Goal: Task Accomplishment & Management: Manage account settings

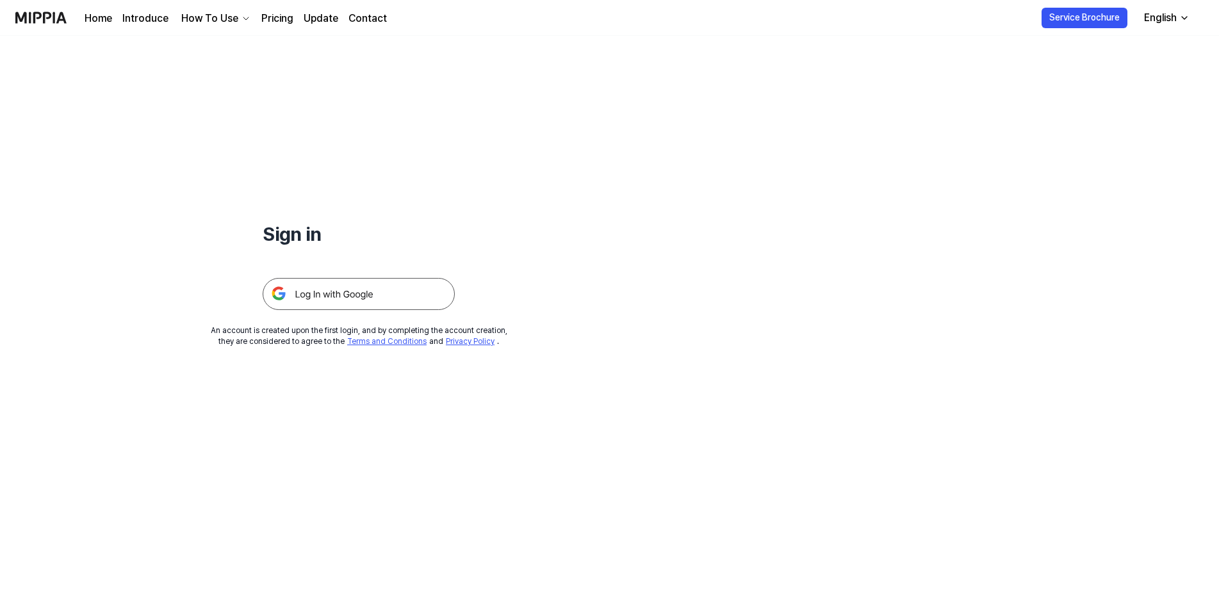
click at [340, 295] on img at bounding box center [359, 294] width 192 height 32
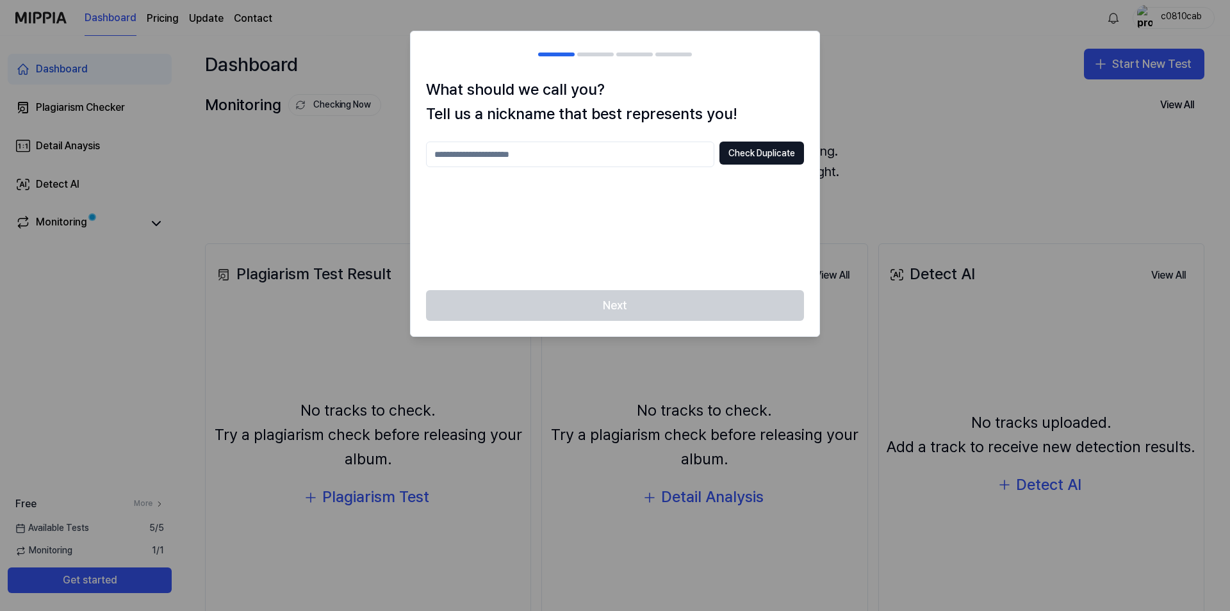
click at [602, 153] on input "text" at bounding box center [570, 155] width 288 height 26
type input "**"
drag, startPoint x: 694, startPoint y: 301, endPoint x: 716, endPoint y: 181, distance: 121.8
click at [696, 285] on div "What should we call you? Tell us a nickname that best represents you! ** Check …" at bounding box center [615, 184] width 410 height 307
click at [722, 163] on button "Check Duplicate" at bounding box center [761, 153] width 85 height 23
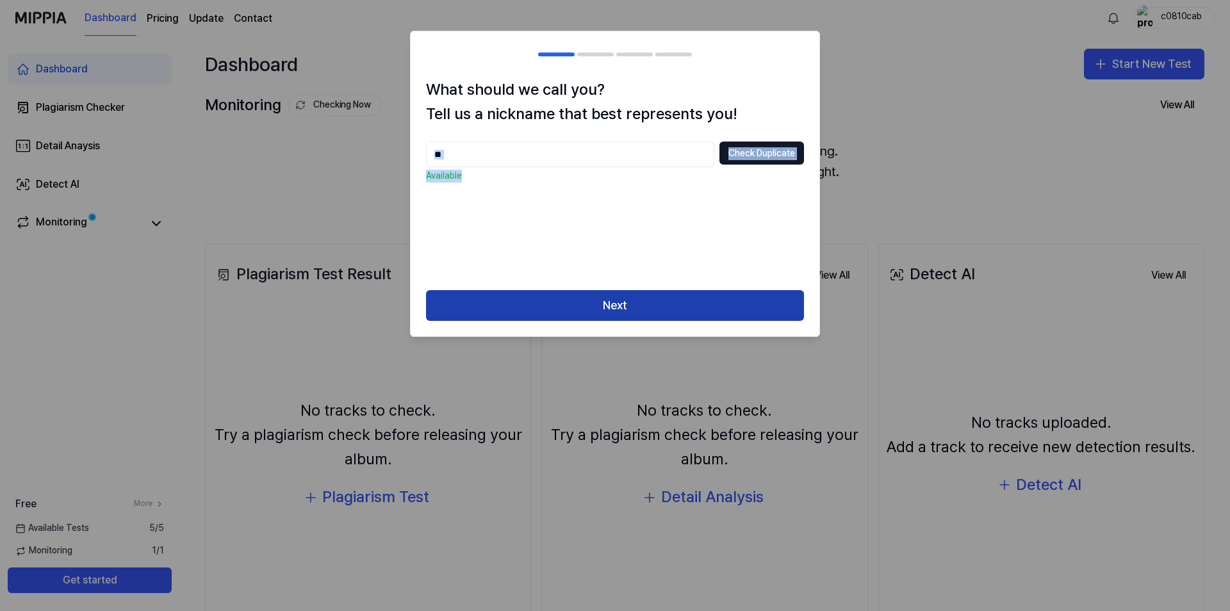
click at [668, 315] on button "Next" at bounding box center [615, 305] width 378 height 31
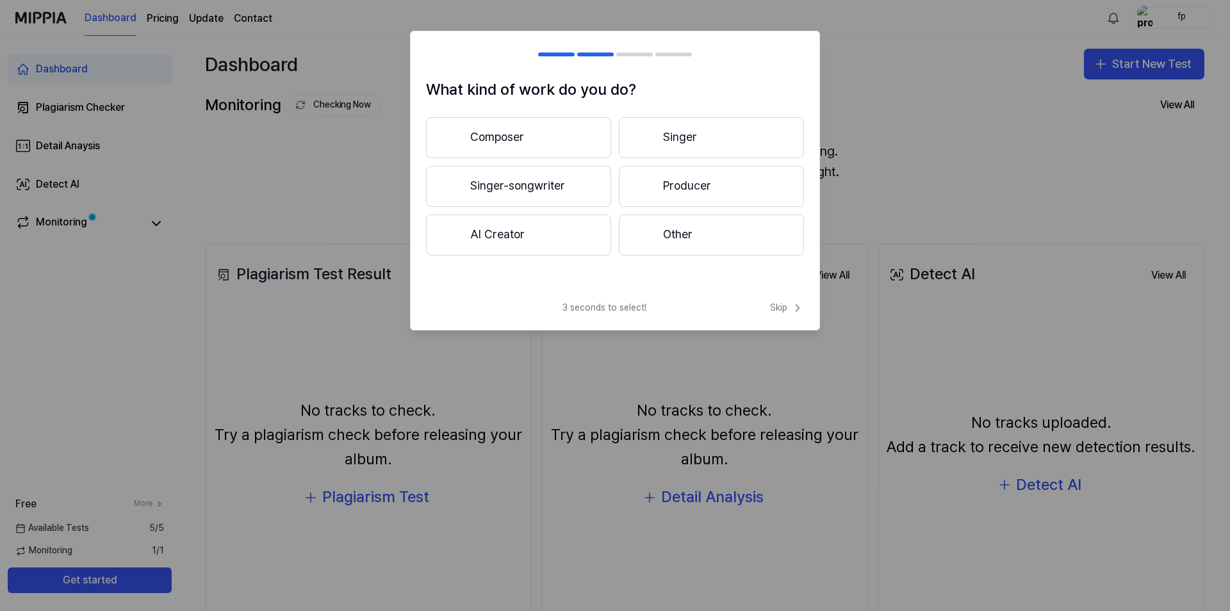
click at [658, 239] on button "Other" at bounding box center [711, 235] width 185 height 41
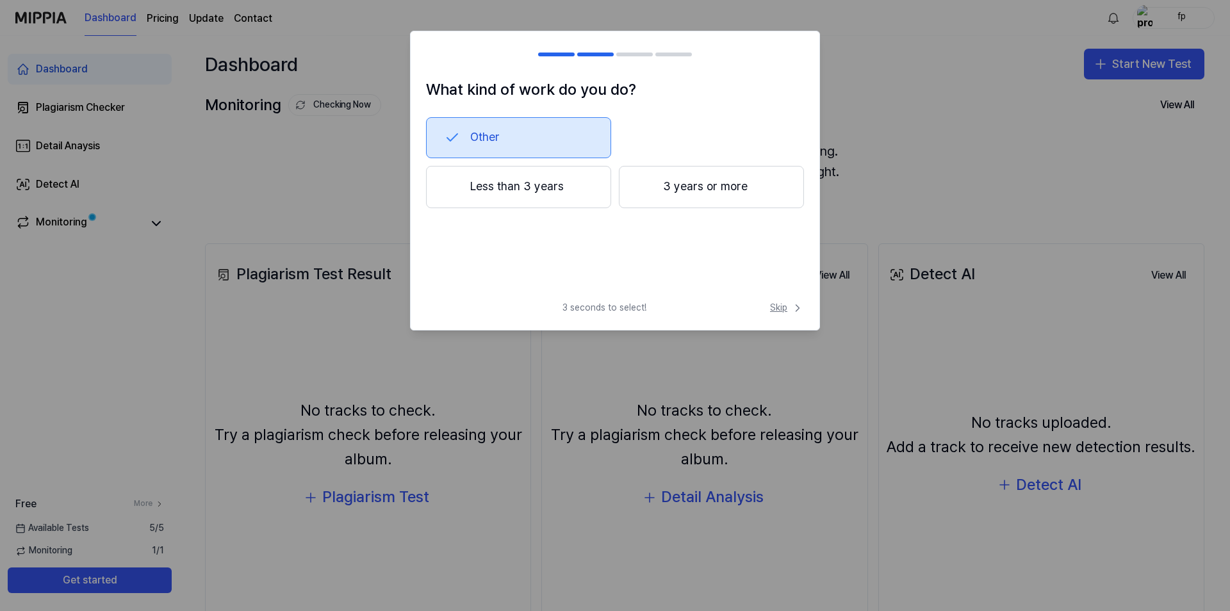
click at [794, 313] on icon at bounding box center [797, 308] width 13 height 13
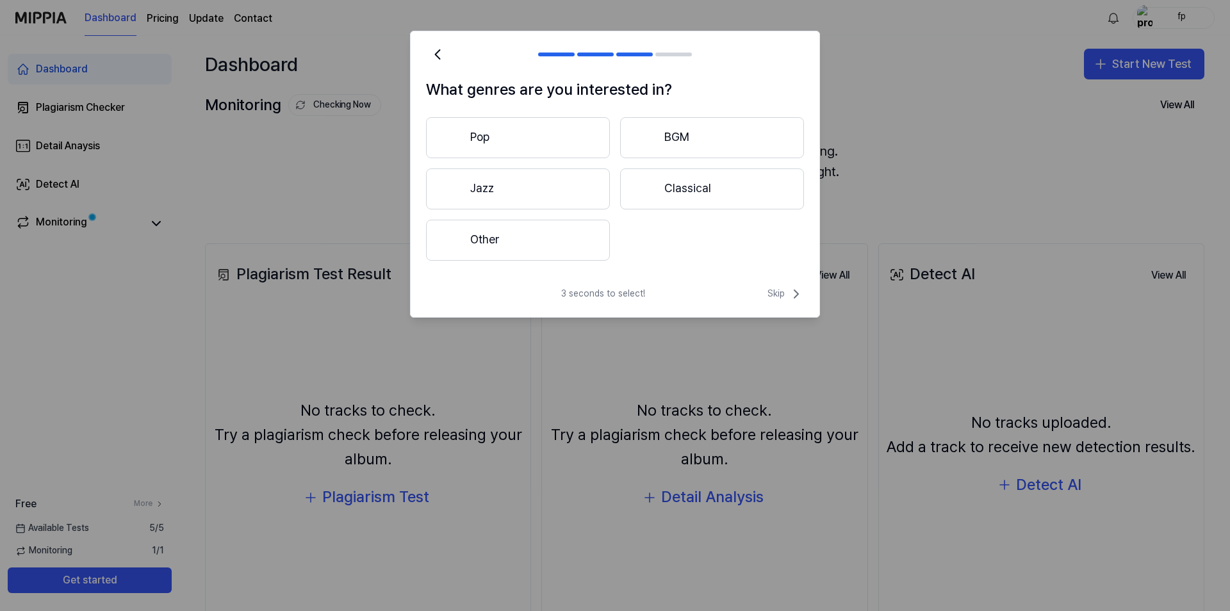
drag, startPoint x: 755, startPoint y: 296, endPoint x: 765, endPoint y: 299, distance: 10.6
click at [764, 299] on div "3 seconds to select! Skip" at bounding box center [615, 301] width 409 height 31
click at [773, 298] on span "Skip" at bounding box center [786, 293] width 37 height 15
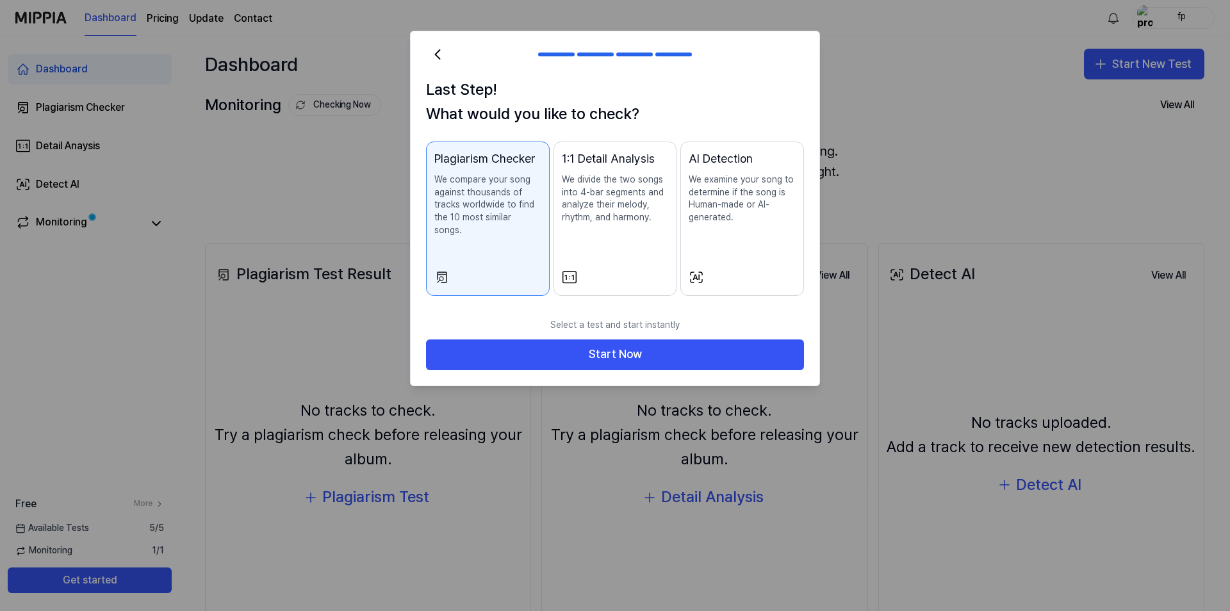
click at [502, 231] on div "Plagiarism Checker We compare your song against thousands of tracks worldwide t…" at bounding box center [487, 206] width 107 height 112
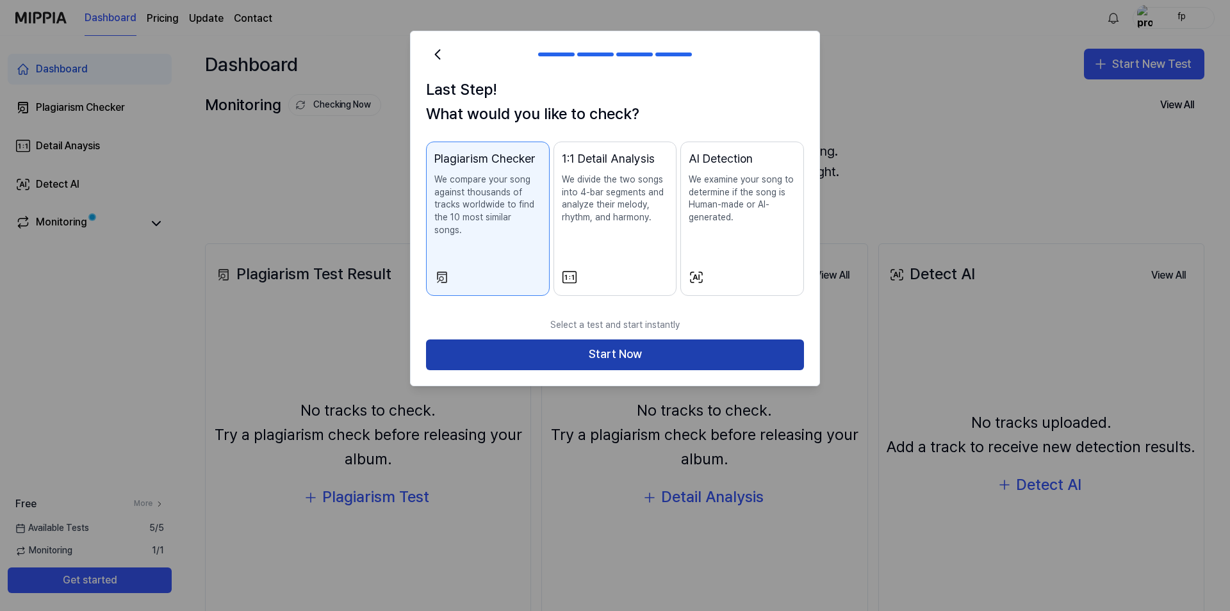
click at [748, 349] on button "Start Now" at bounding box center [615, 355] width 378 height 31
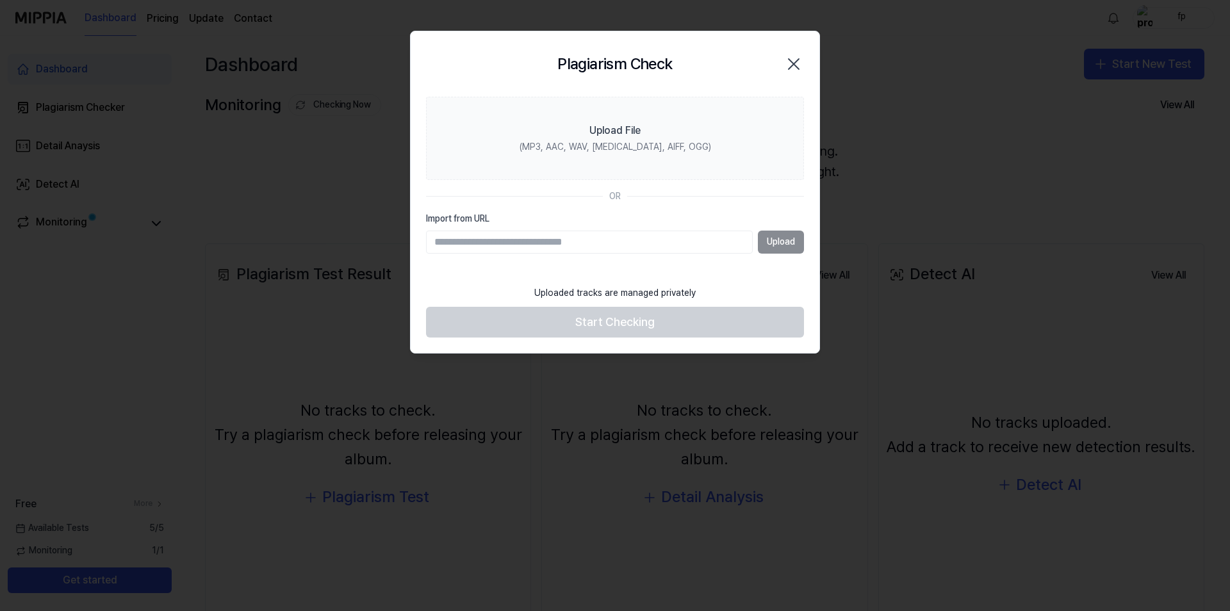
click at [546, 240] on input "Import from URL" at bounding box center [589, 242] width 327 height 23
click at [545, 240] on input "Import from URL" at bounding box center [589, 242] width 327 height 23
click at [557, 245] on input "Import from URL" at bounding box center [589, 242] width 327 height 23
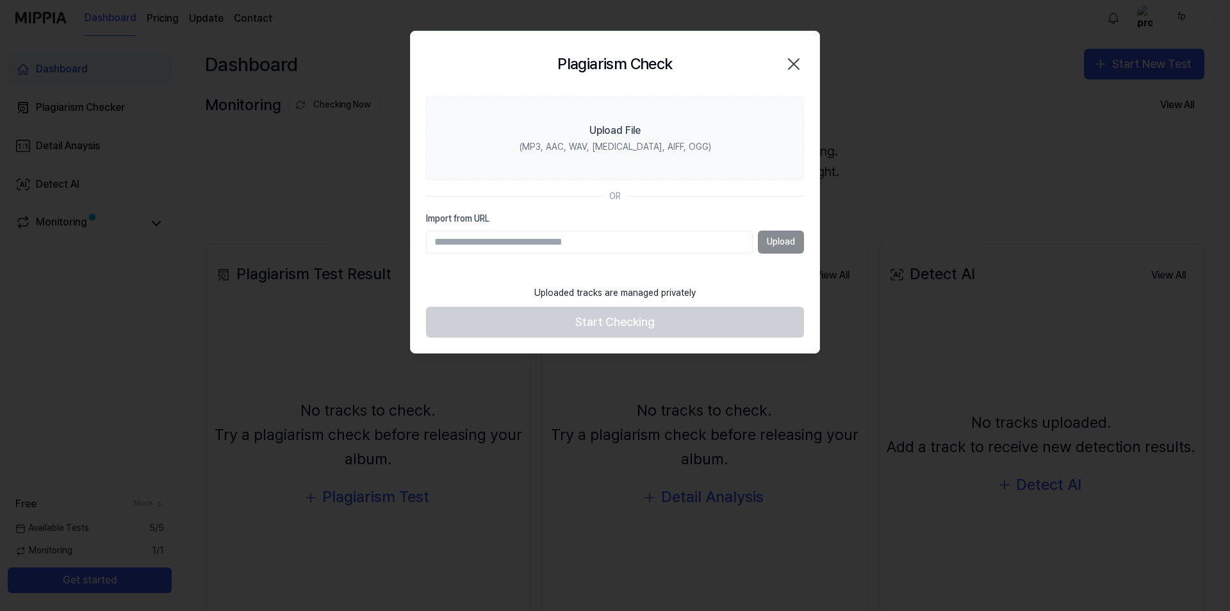
paste input "**********"
type input "**********"
click at [768, 247] on button "Upload" at bounding box center [781, 242] width 46 height 23
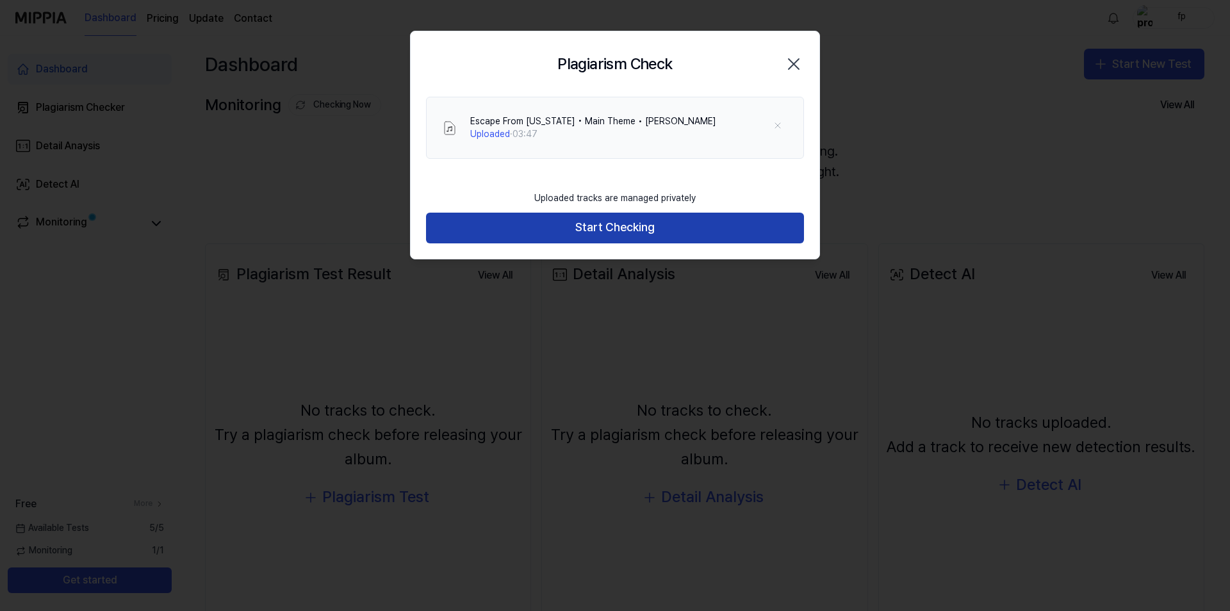
click at [711, 228] on button "Start Checking" at bounding box center [615, 228] width 378 height 31
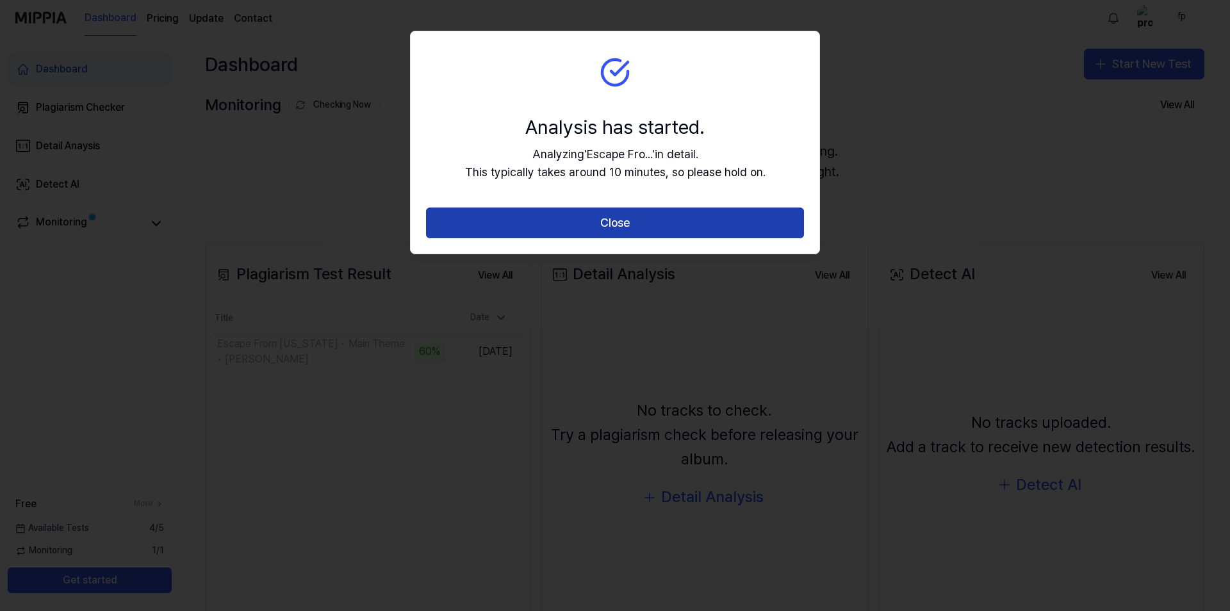
click at [595, 218] on button "Close" at bounding box center [615, 223] width 378 height 31
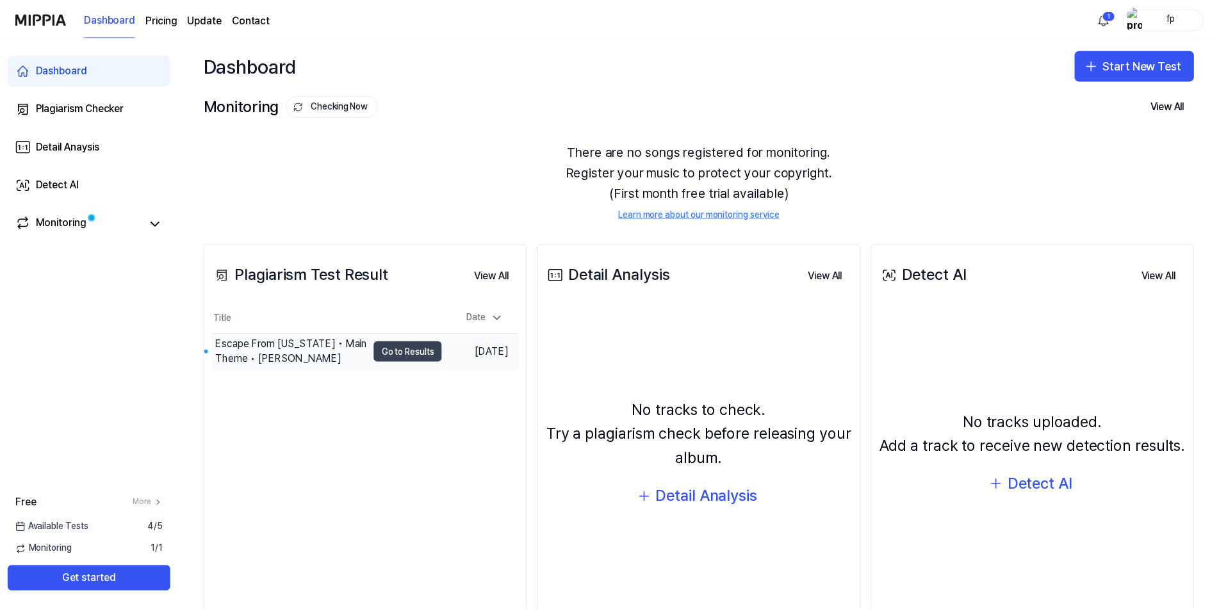
scroll to position [65, 0]
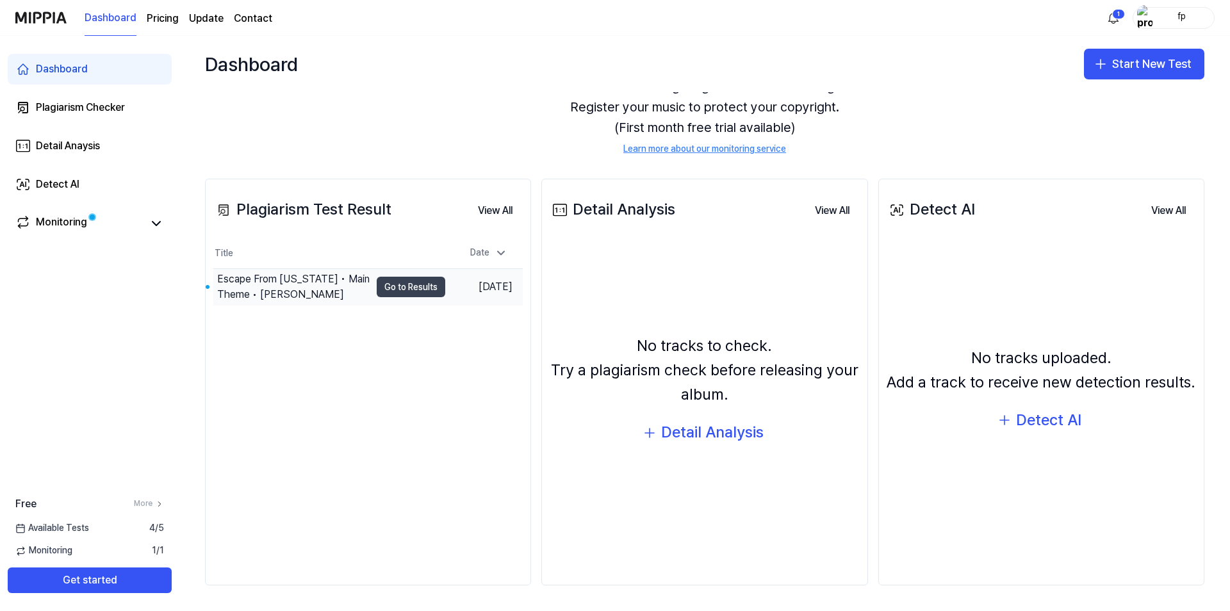
click at [416, 290] on button "Go to Results" at bounding box center [411, 287] width 69 height 21
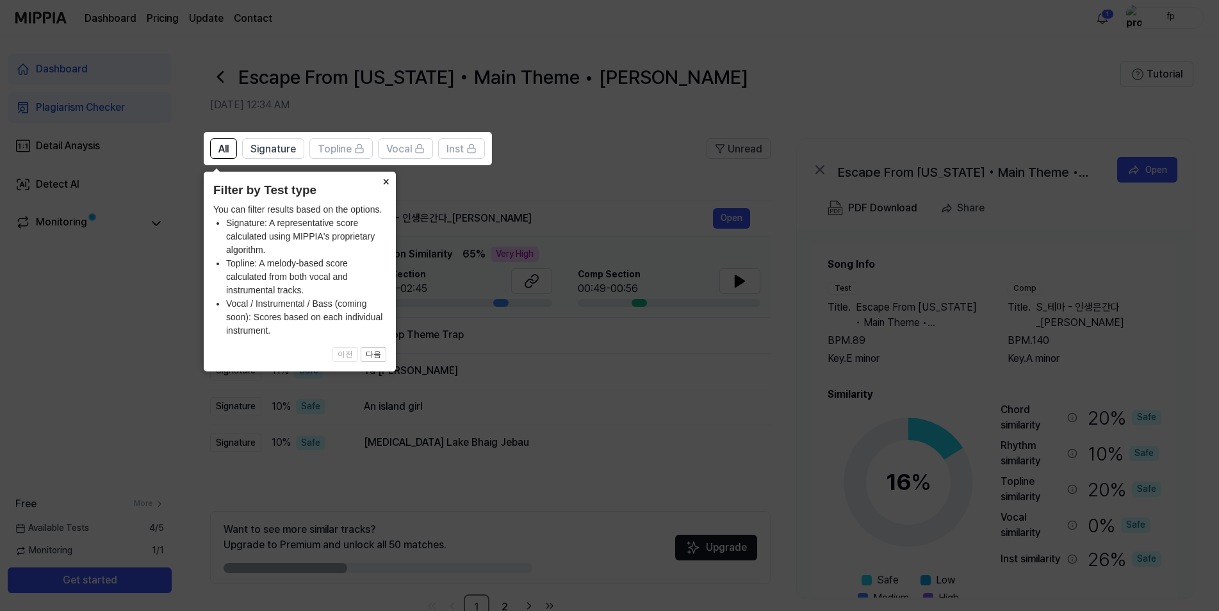
click at [388, 179] on button "×" at bounding box center [385, 181] width 21 height 18
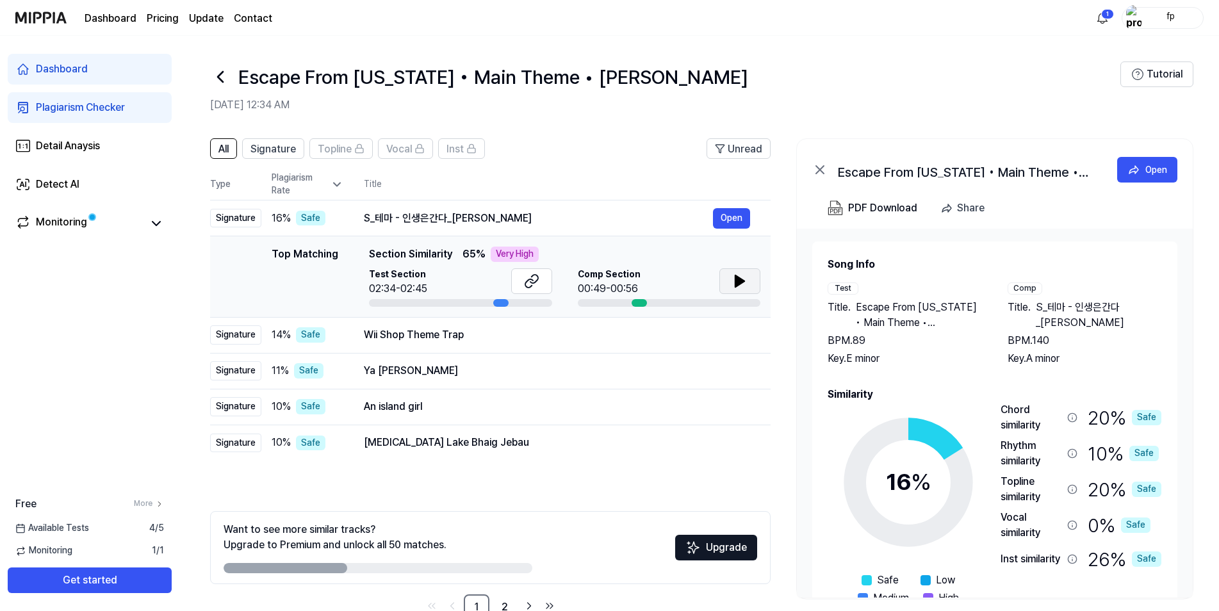
click at [746, 284] on icon at bounding box center [739, 281] width 15 height 15
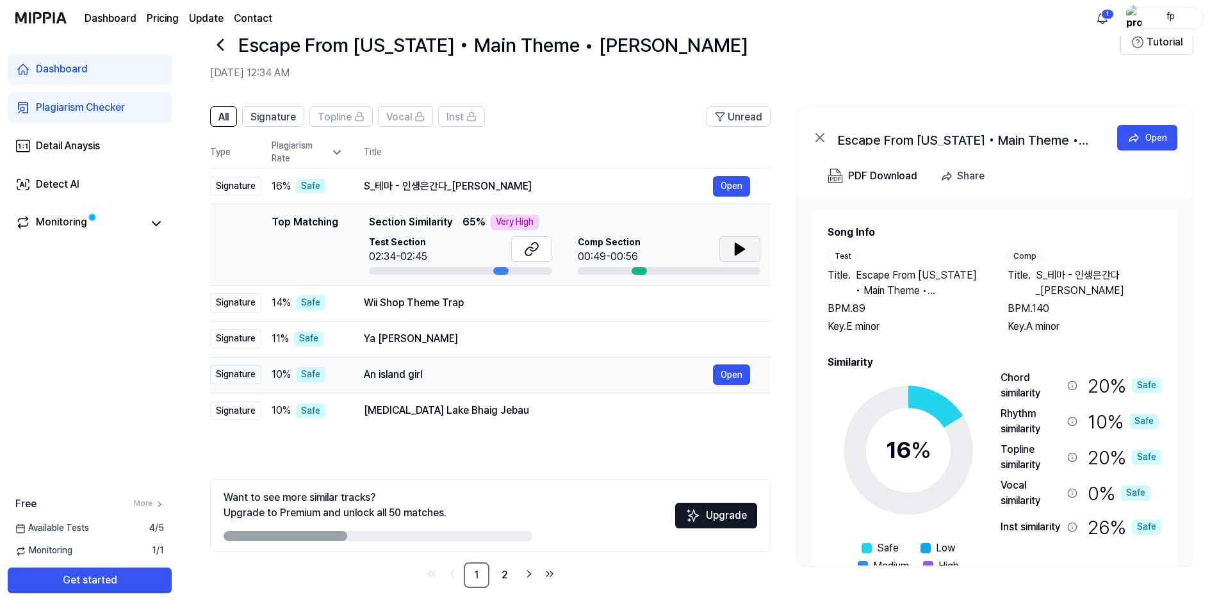
scroll to position [35, 0]
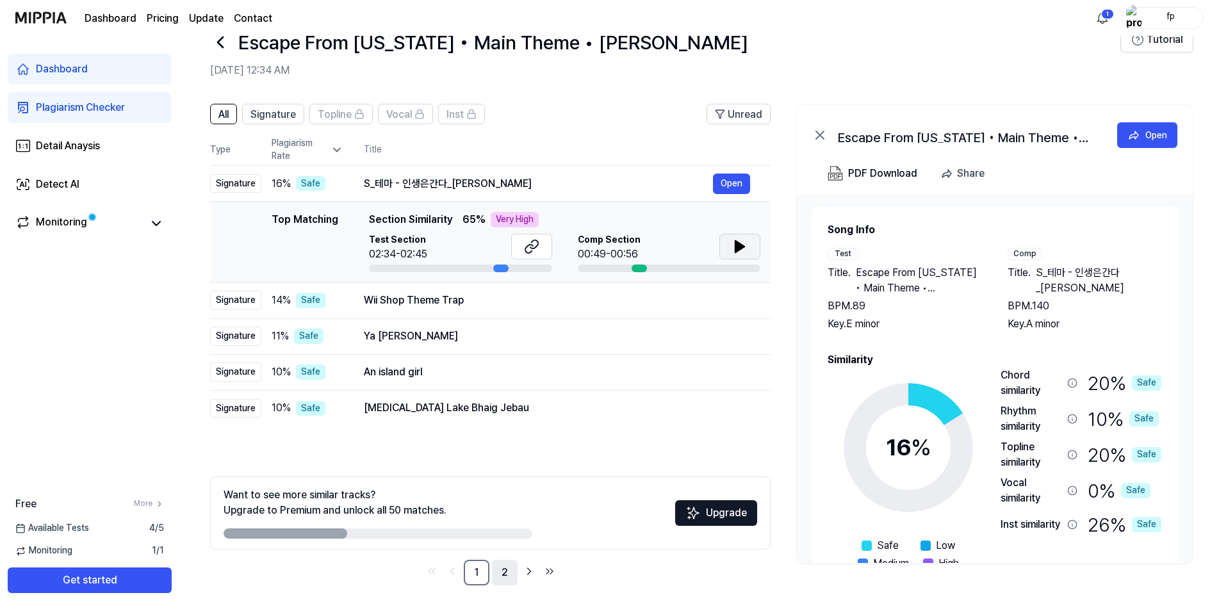
click at [500, 575] on link "2" at bounding box center [505, 573] width 26 height 26
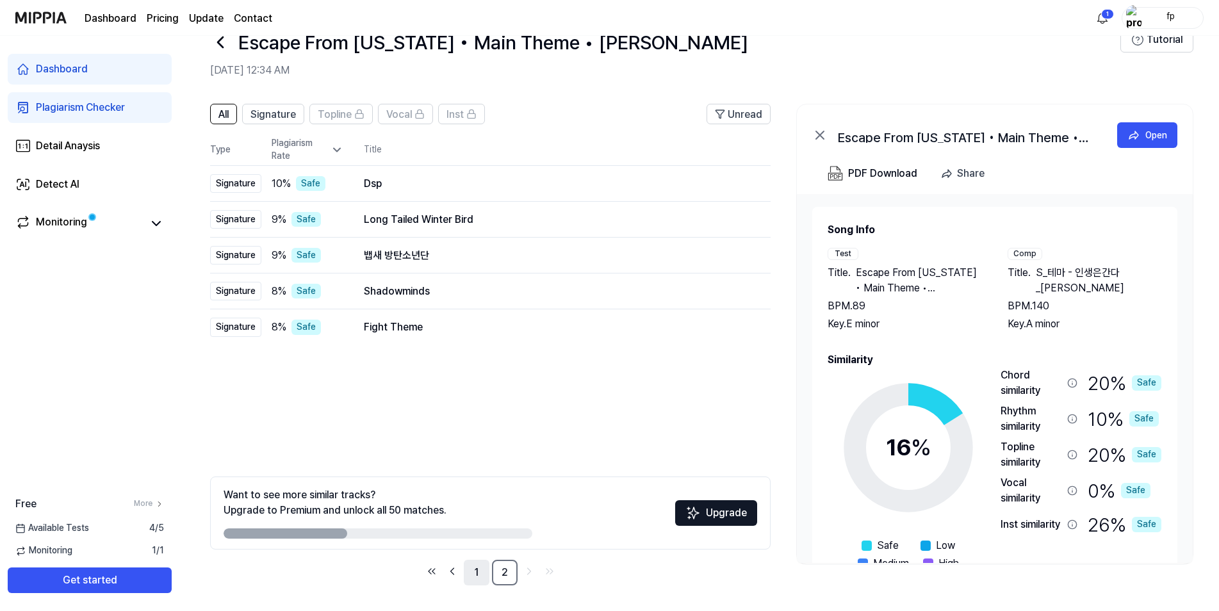
click at [470, 571] on link "1" at bounding box center [477, 573] width 26 height 26
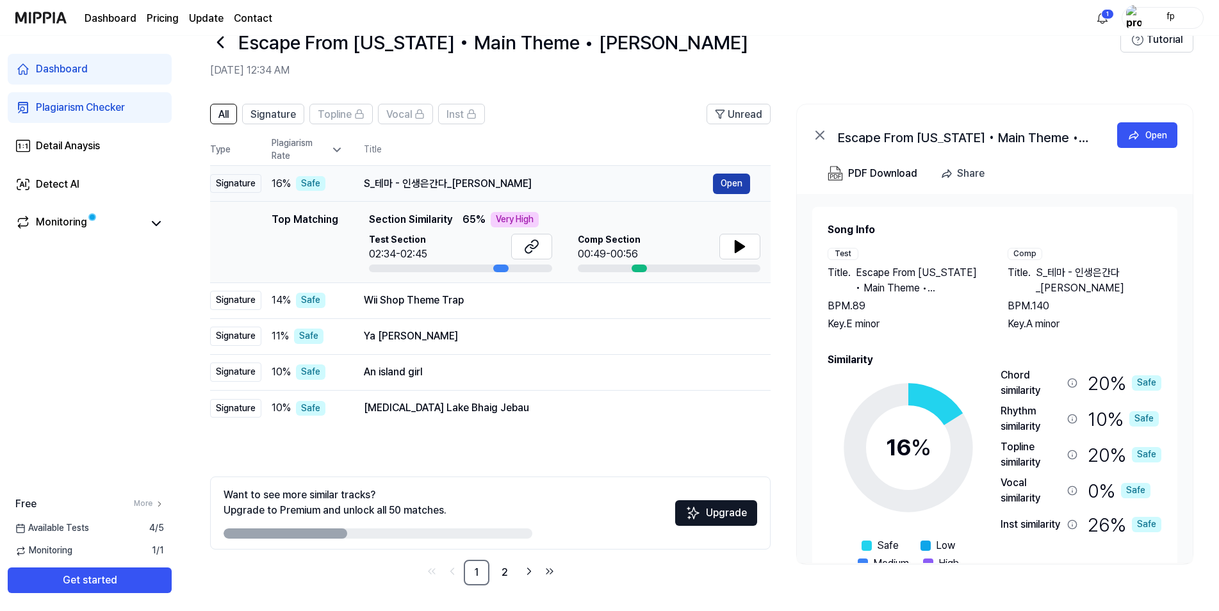
click at [739, 187] on button "Open" at bounding box center [731, 184] width 37 height 21
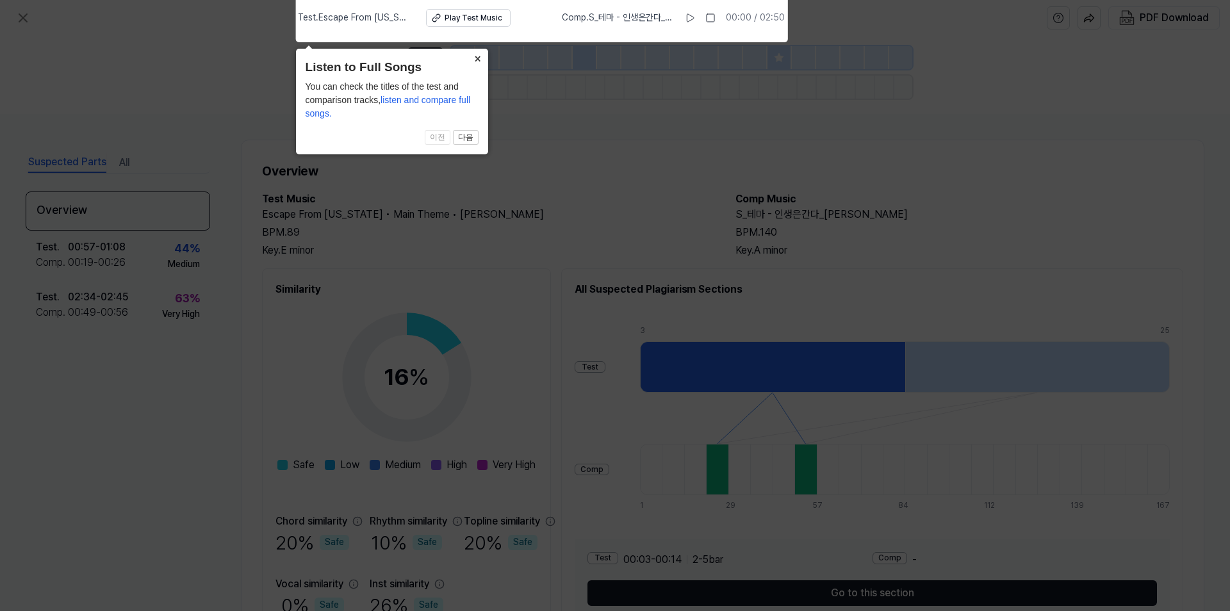
click at [479, 54] on button "×" at bounding box center [478, 58] width 21 height 18
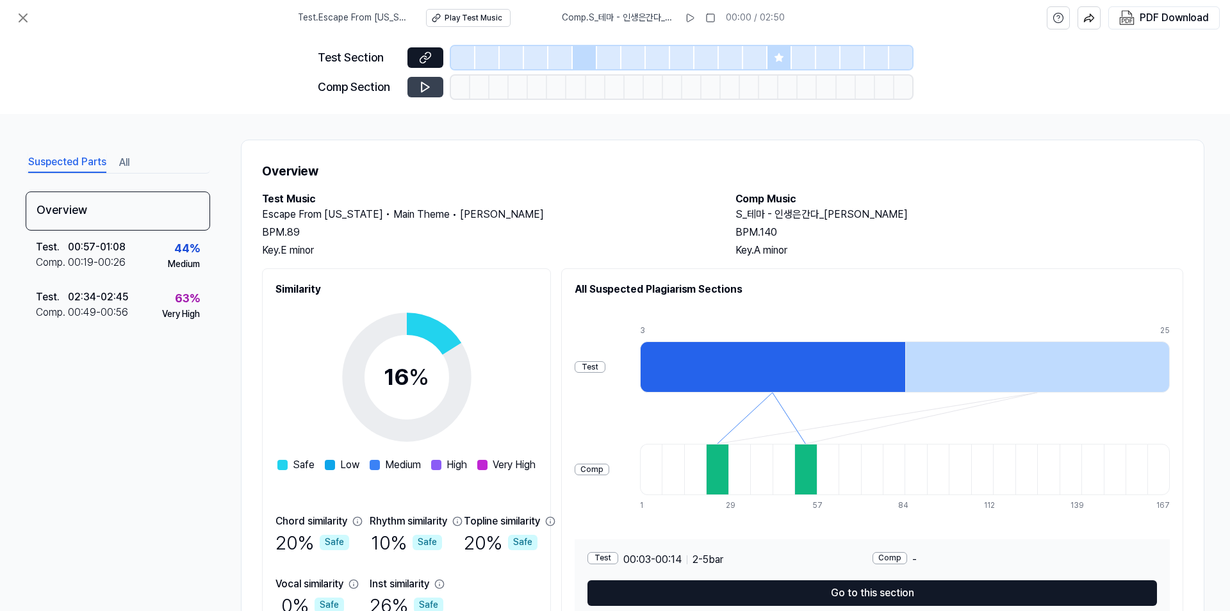
click at [432, 90] on button at bounding box center [425, 87] width 36 height 21
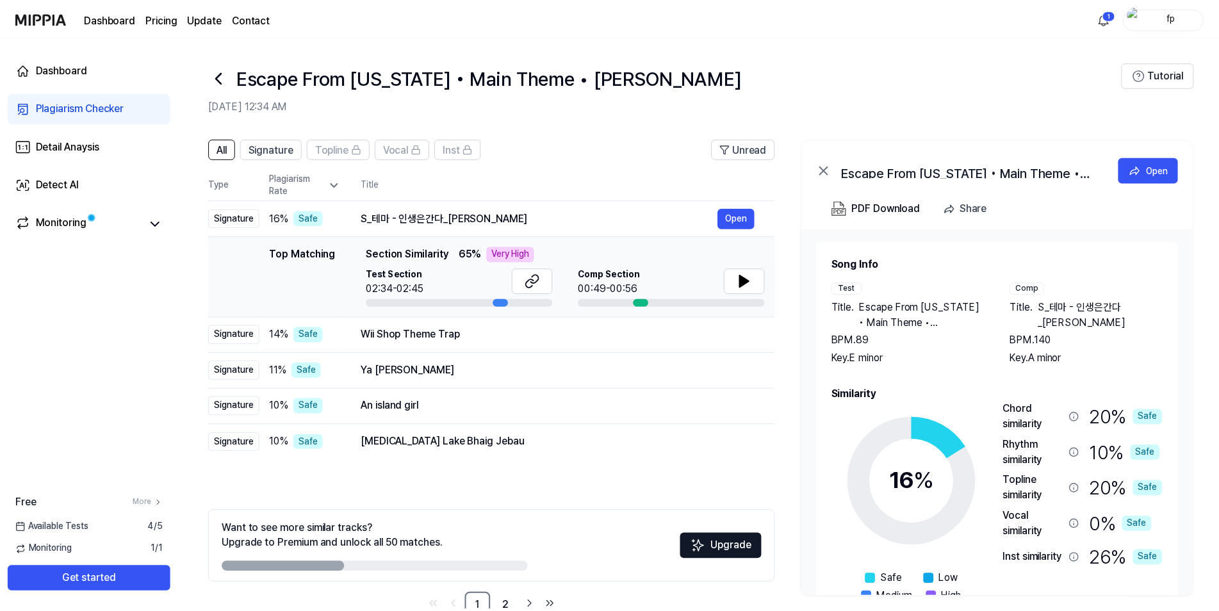
scroll to position [35, 0]
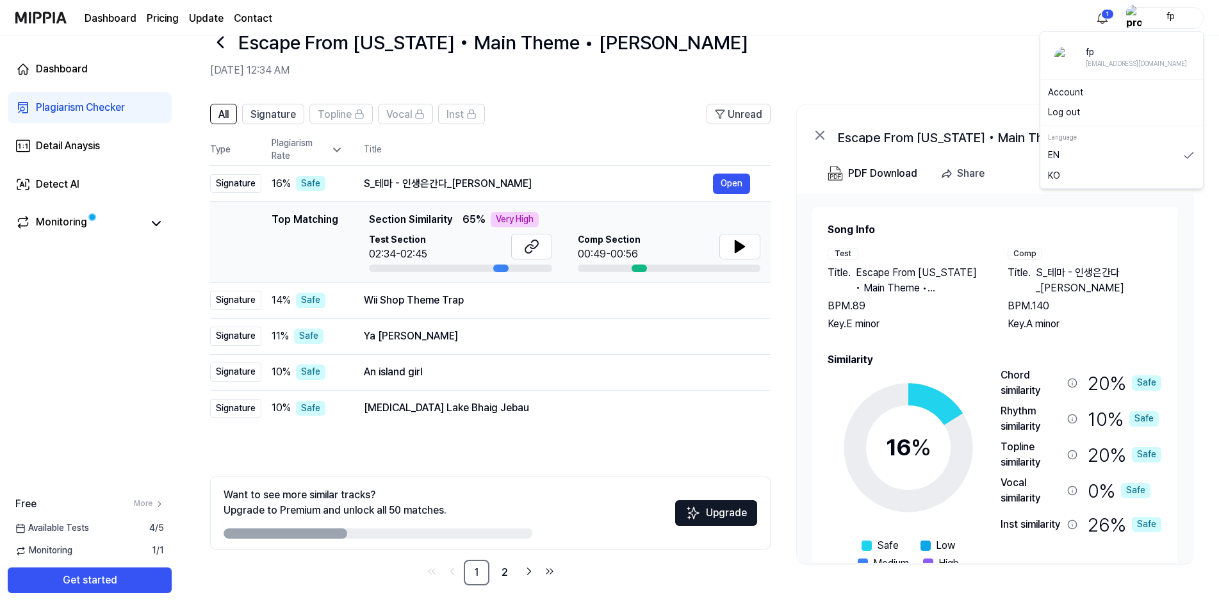
click at [1174, 15] on div "fp" at bounding box center [1171, 17] width 50 height 14
click at [1114, 89] on link "Account" at bounding box center [1121, 92] width 147 height 13
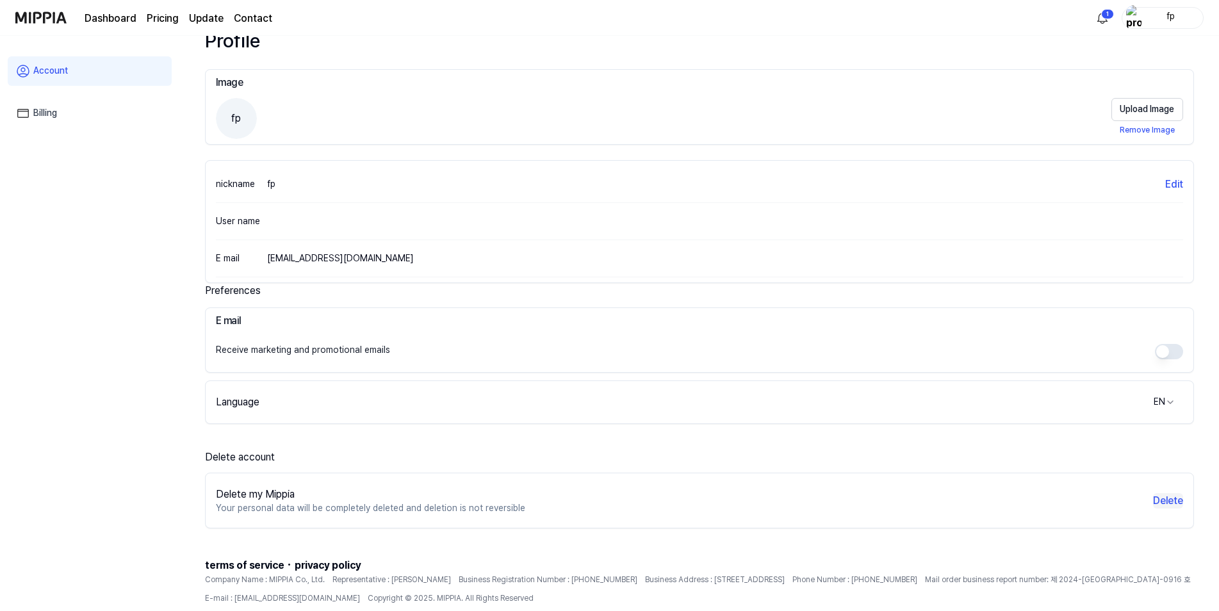
click at [1162, 496] on button "Delete" at bounding box center [1168, 500] width 30 height 15
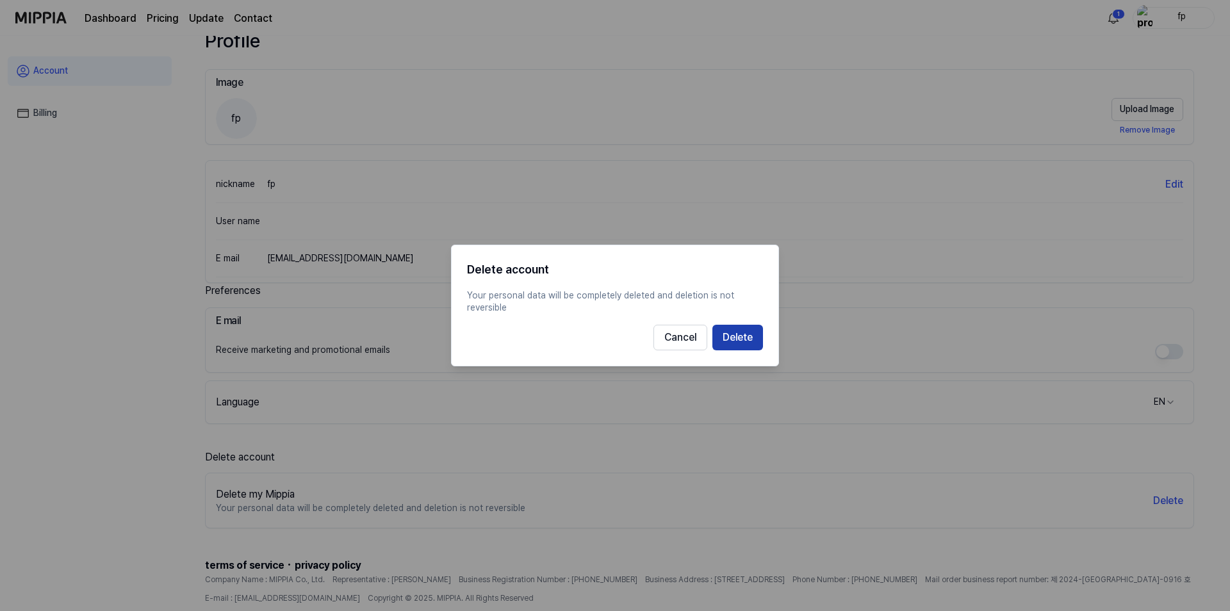
click at [754, 340] on button "Delete" at bounding box center [737, 338] width 51 height 26
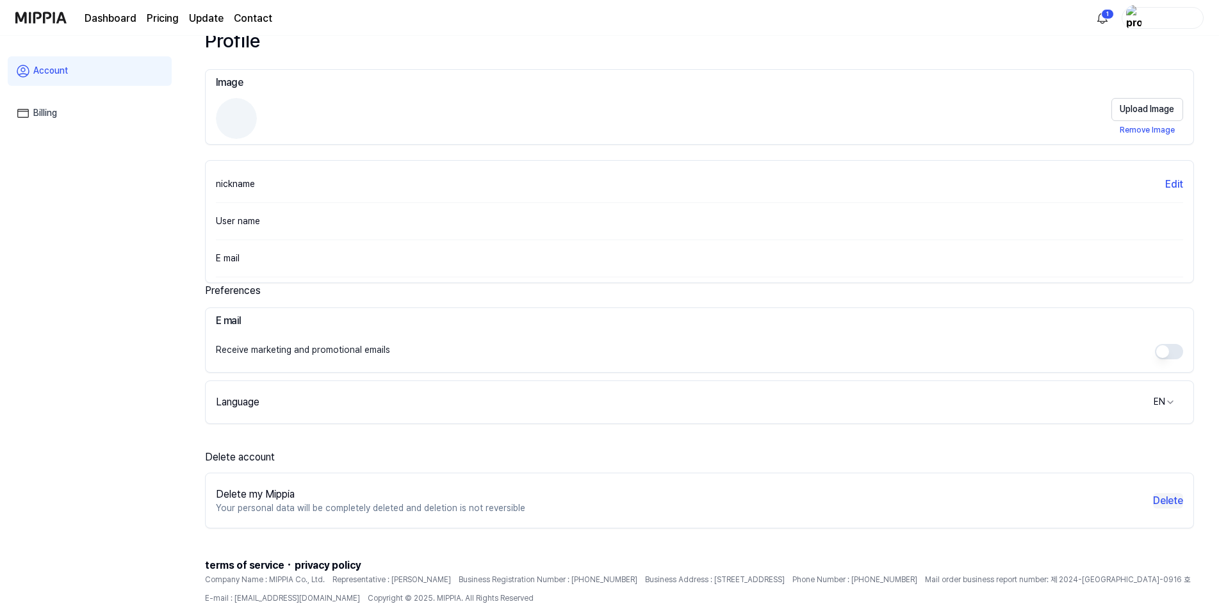
click at [1165, 499] on button "Delete" at bounding box center [1168, 500] width 30 height 15
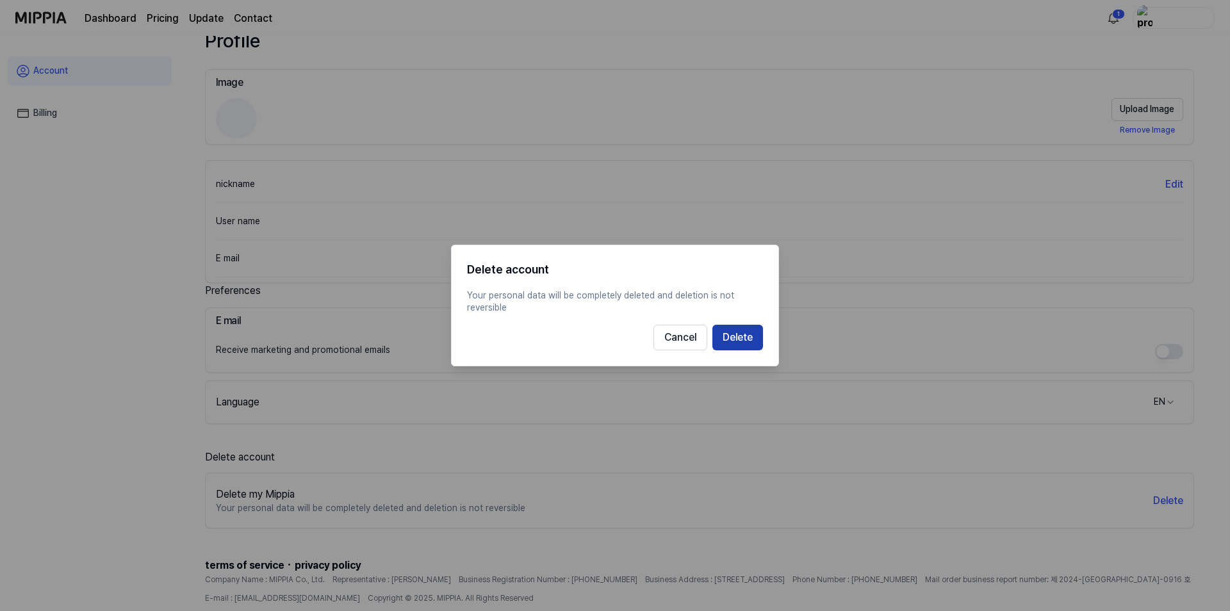
click at [746, 345] on button "Delete" at bounding box center [737, 338] width 51 height 26
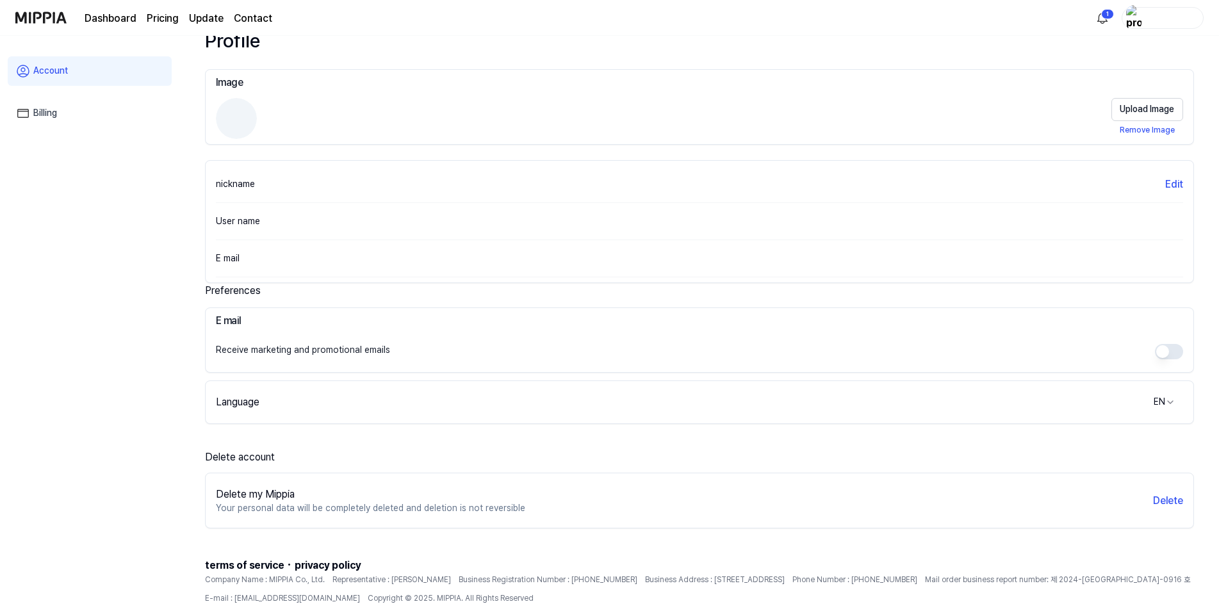
click at [1023, 31] on div "Dashboard Pricing Update Contact 1" at bounding box center [609, 17] width 1188 height 35
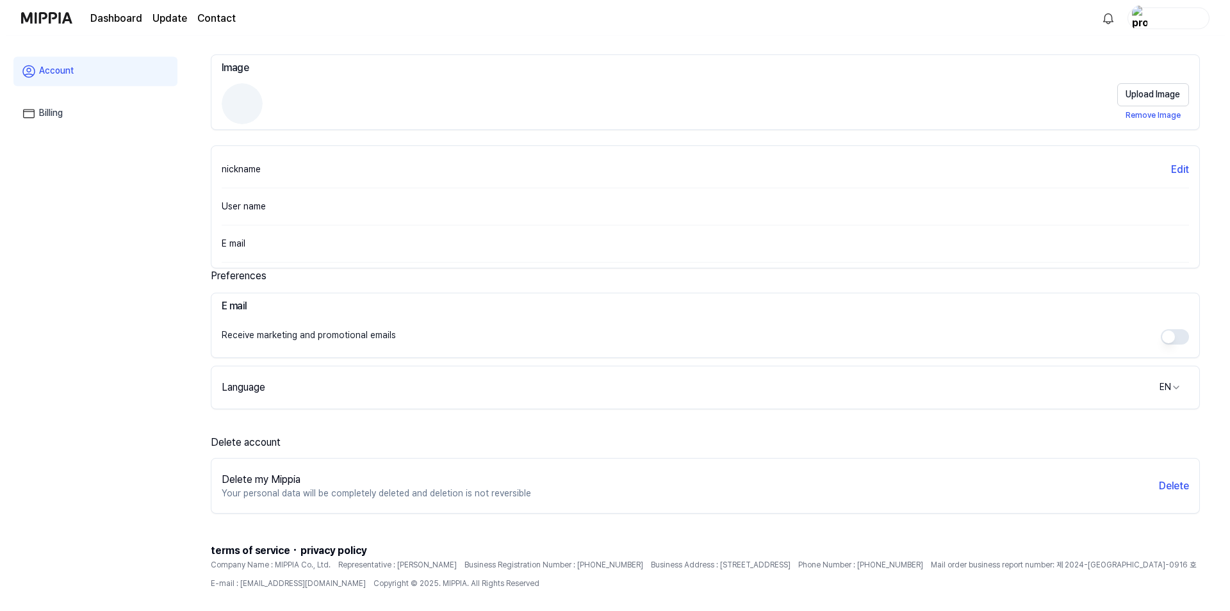
scroll to position [89, 0]
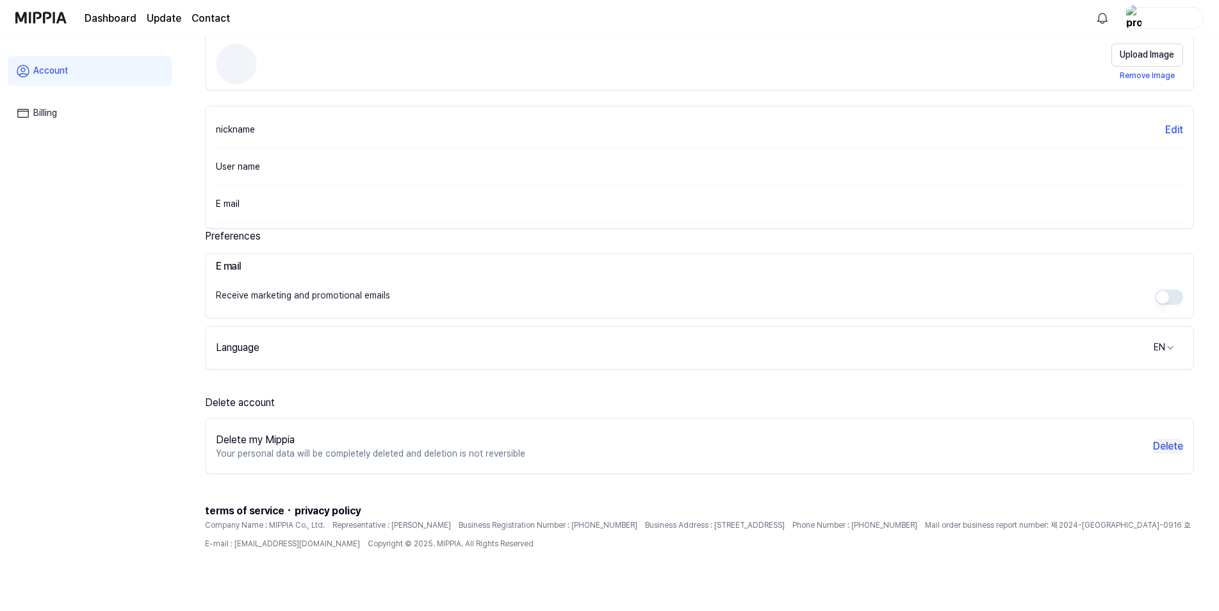
click at [1163, 447] on button "Delete" at bounding box center [1168, 446] width 30 height 15
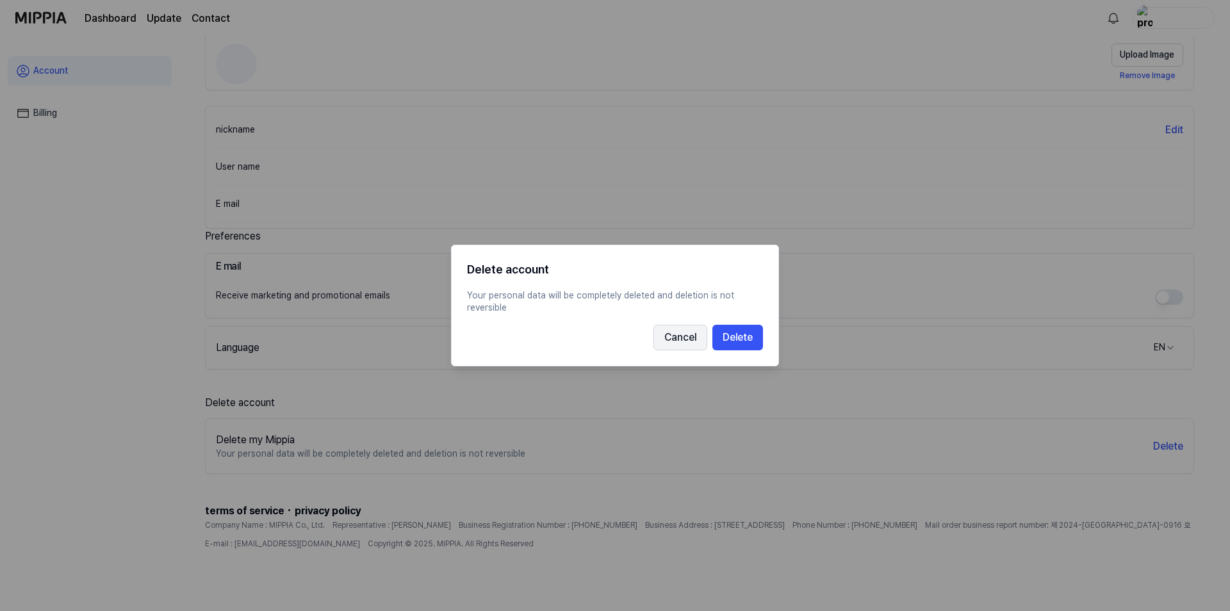
click at [678, 343] on button "Cancel" at bounding box center [680, 338] width 54 height 26
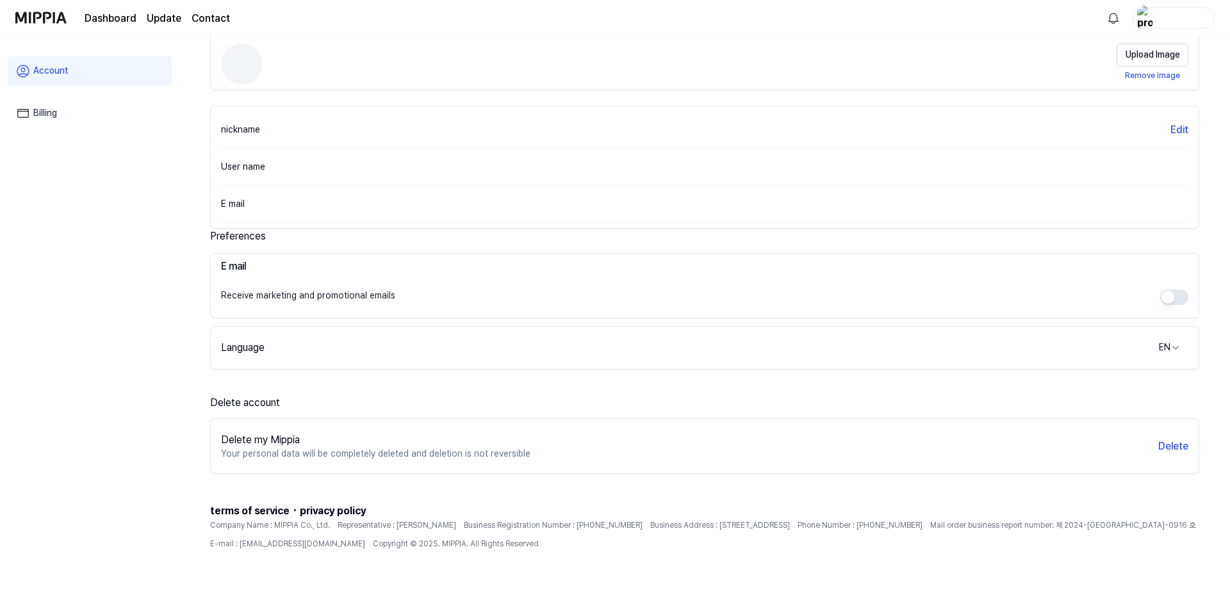
scroll to position [0, 0]
